Goal: Book appointment/travel/reservation

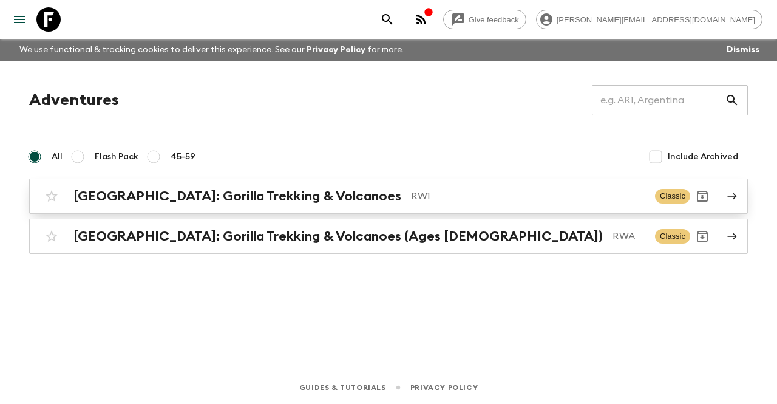
click at [144, 201] on h2 "[GEOGRAPHIC_DATA]: Gorilla Trekking & Volcanoes" at bounding box center [237, 196] width 328 height 16
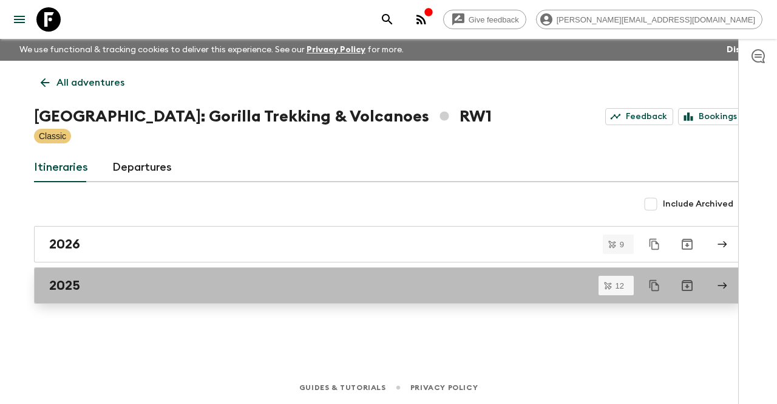
click at [131, 289] on div "2025" at bounding box center [377, 285] width 656 height 16
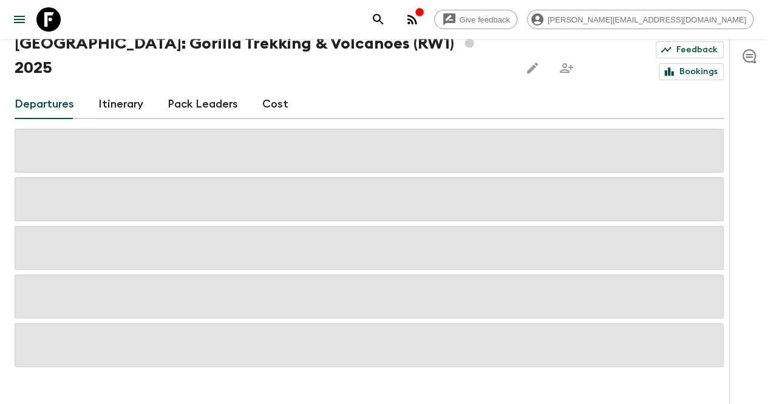
scroll to position [78, 0]
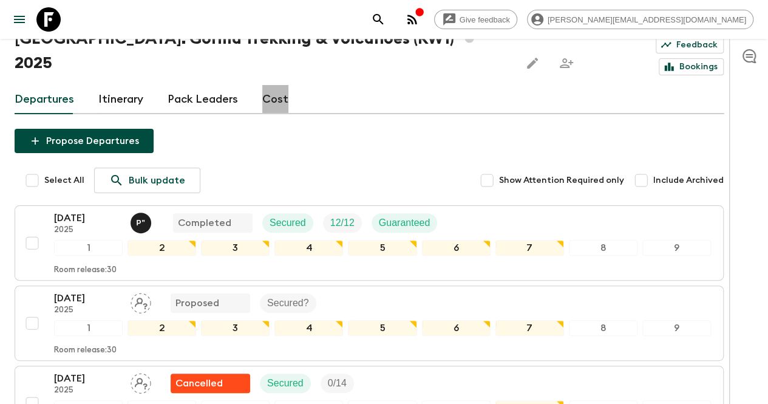
click at [285, 85] on link "Cost" at bounding box center [275, 99] width 26 height 29
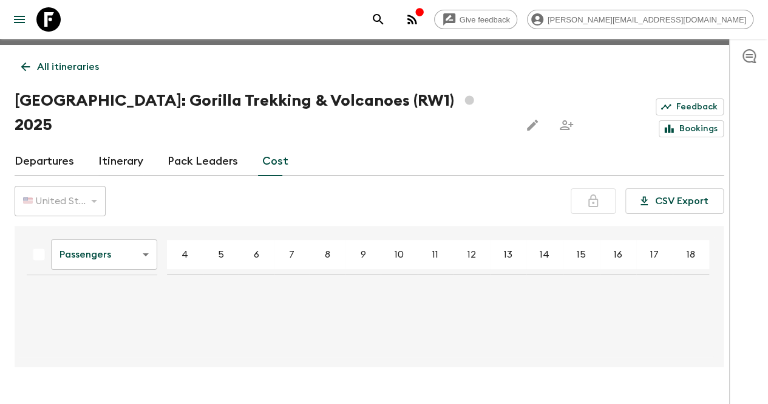
scroll to position [21, 0]
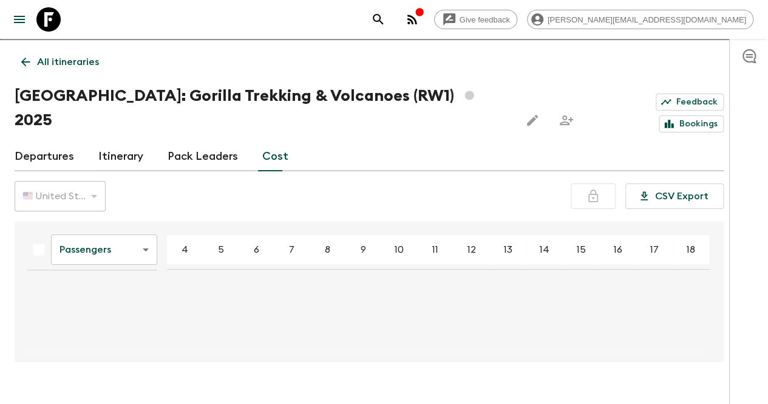
click at [129, 226] on body "Give feedback [PERSON_NAME][EMAIL_ADDRESS][DOMAIN_NAME] We use functional & tra…" at bounding box center [384, 203] width 768 height 449
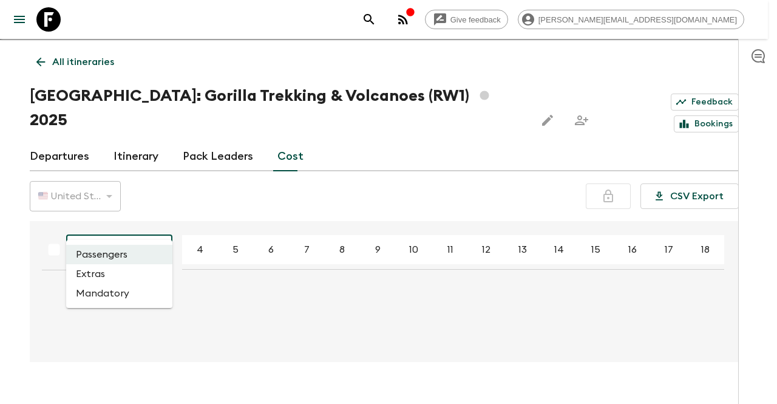
click at [123, 273] on li "Extras" at bounding box center [119, 273] width 106 height 19
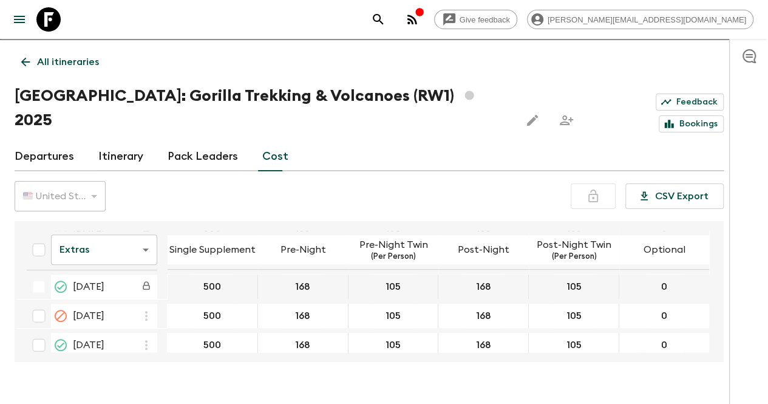
scroll to position [350, 0]
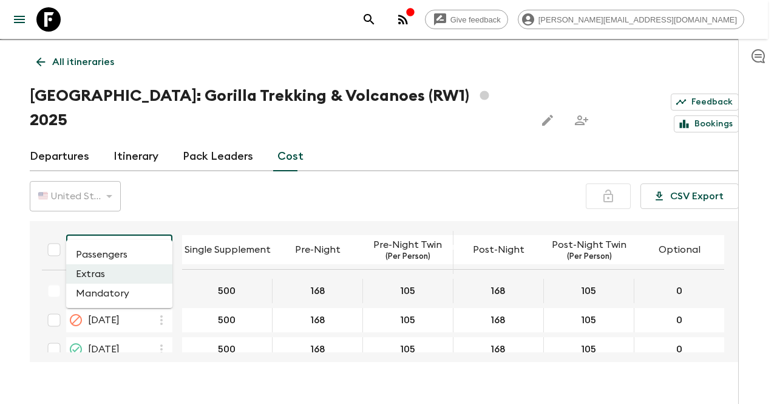
click at [140, 233] on body "Give feedback [PERSON_NAME][EMAIL_ADDRESS][DOMAIN_NAME] We use functional & tra…" at bounding box center [388, 203] width 777 height 449
click at [131, 295] on li "Mandatory" at bounding box center [119, 292] width 106 height 19
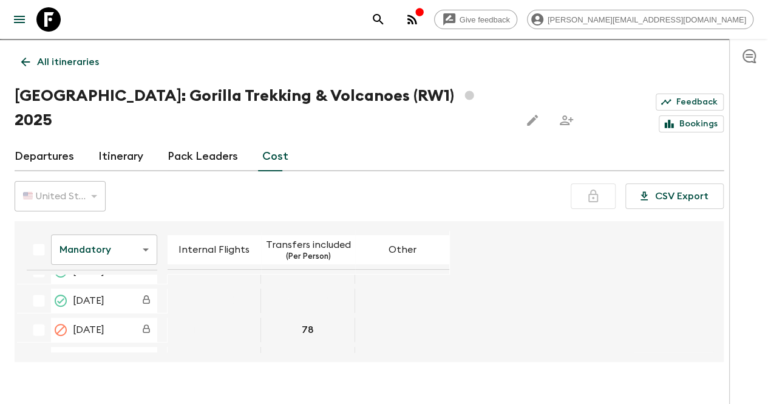
scroll to position [243, 0]
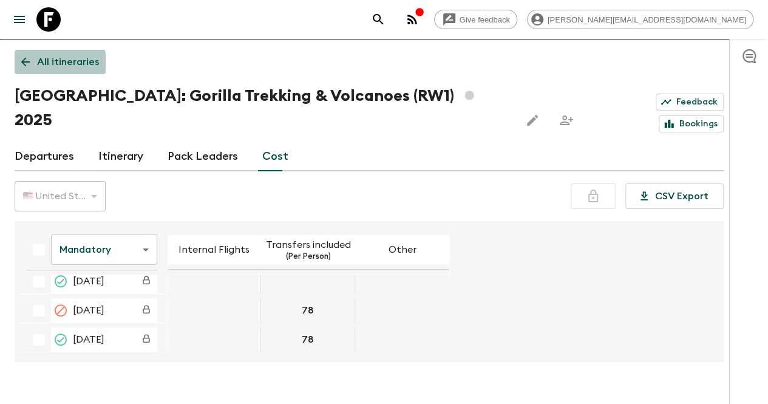
click at [32, 67] on icon at bounding box center [25, 61] width 13 height 13
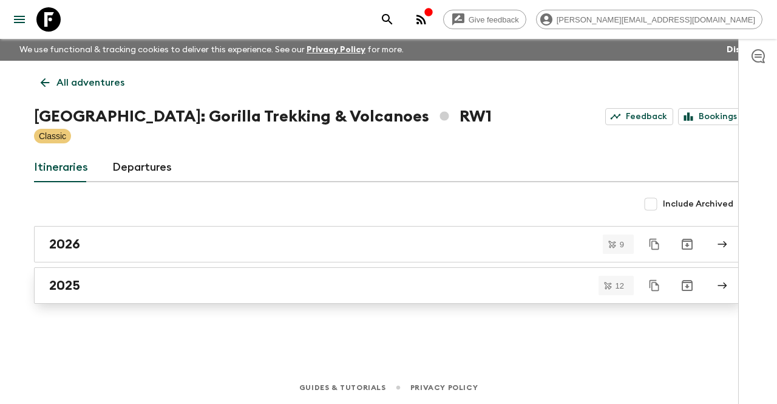
click at [106, 276] on link "2025" at bounding box center [388, 285] width 709 height 36
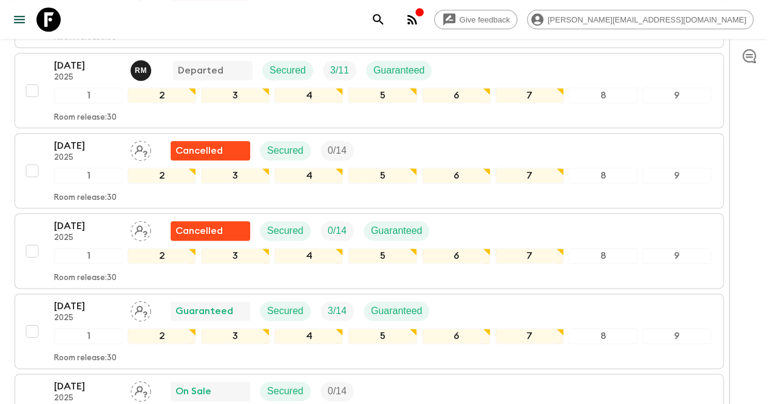
scroll to position [624, 0]
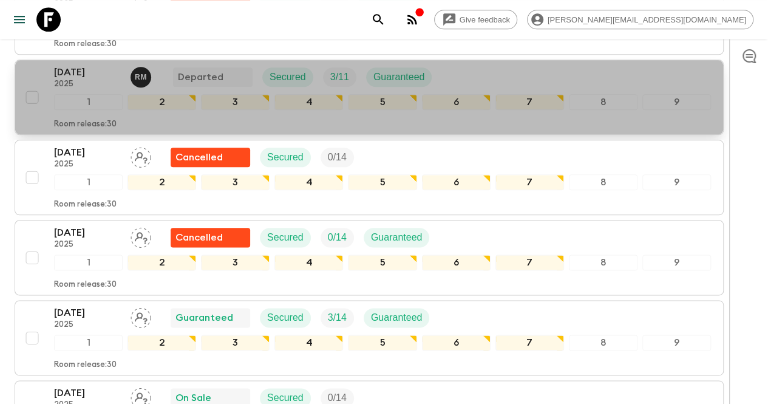
click at [104, 65] on p "[DATE]" at bounding box center [87, 72] width 67 height 15
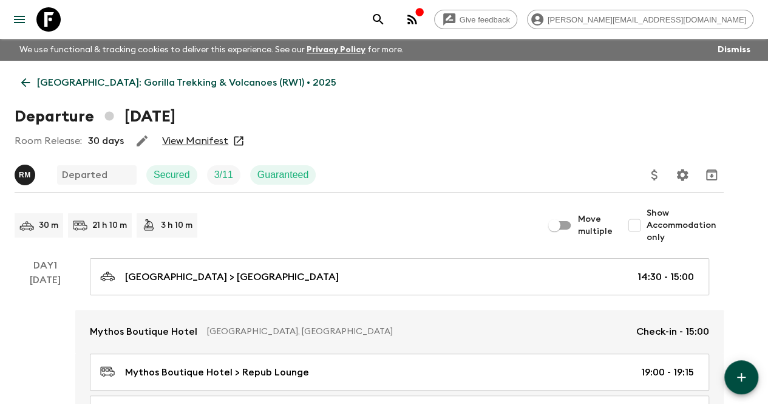
click at [227, 144] on link "View Manifest" at bounding box center [195, 141] width 66 height 12
